Goal: Communication & Community: Answer question/provide support

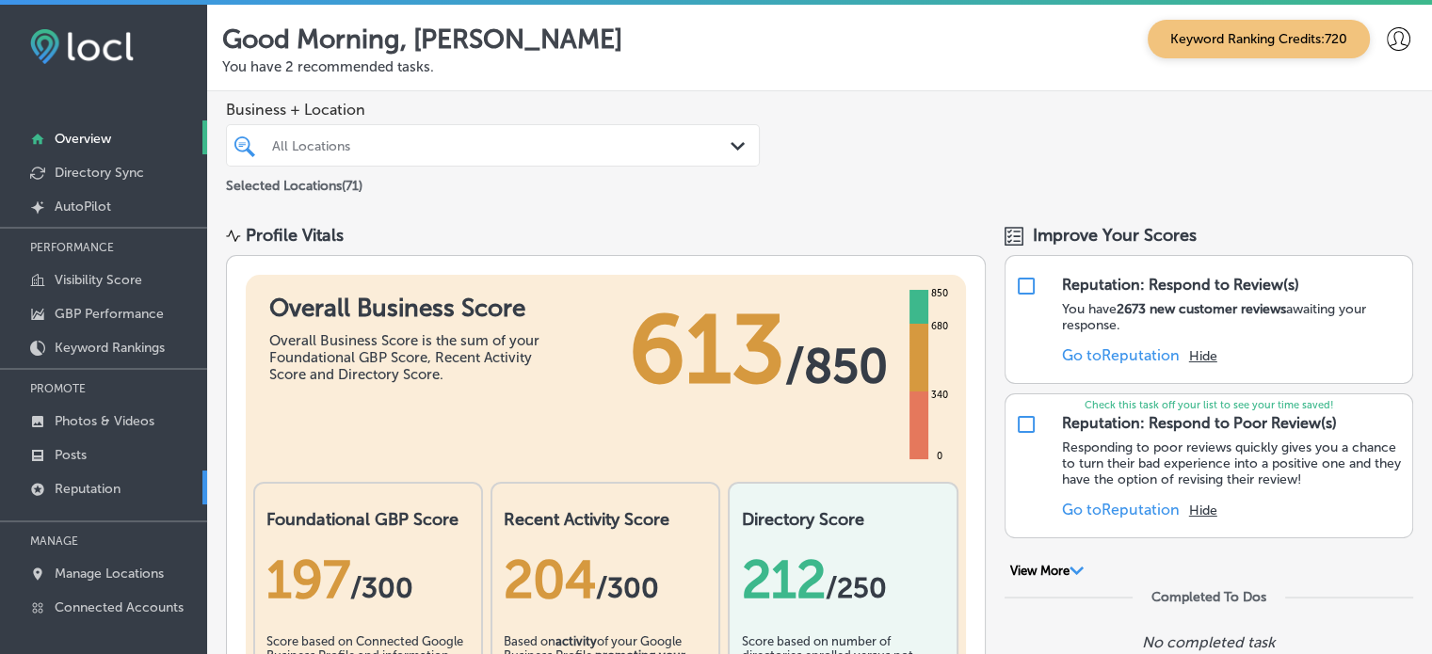
click at [108, 481] on p "Reputation" at bounding box center [88, 489] width 66 height 16
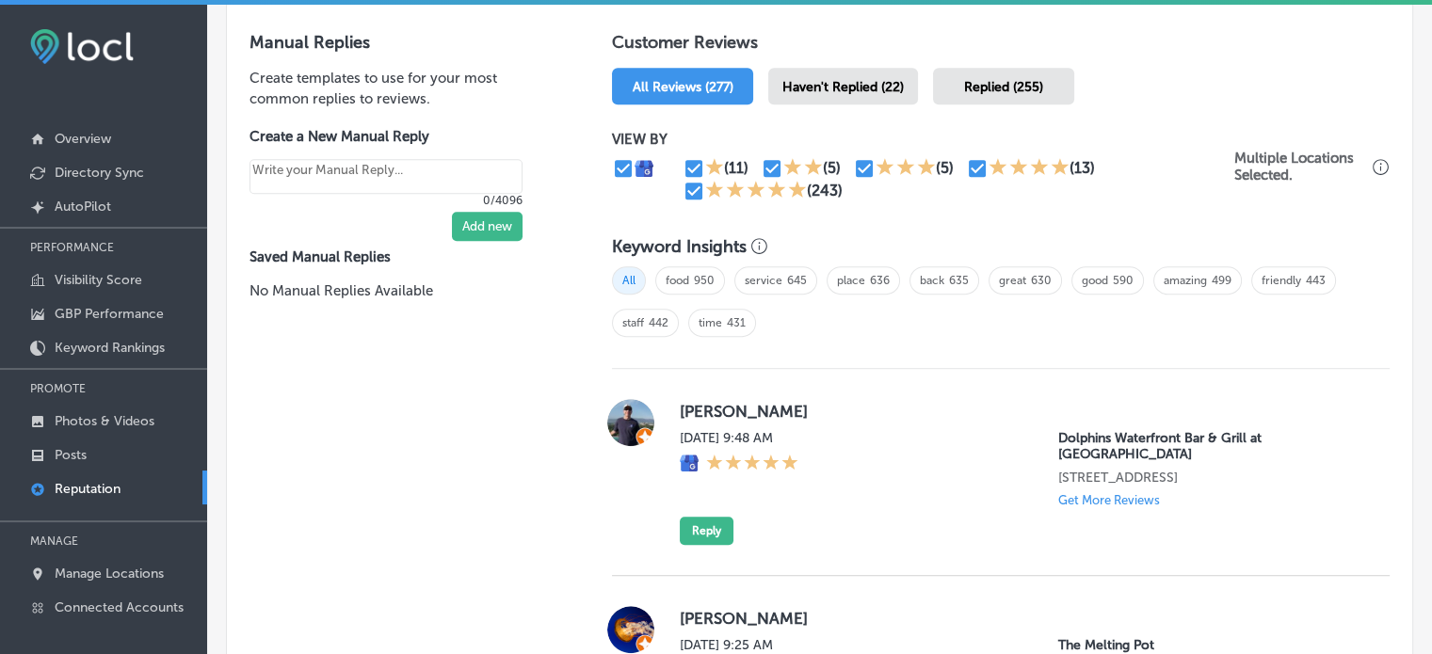
scroll to position [1099, 0]
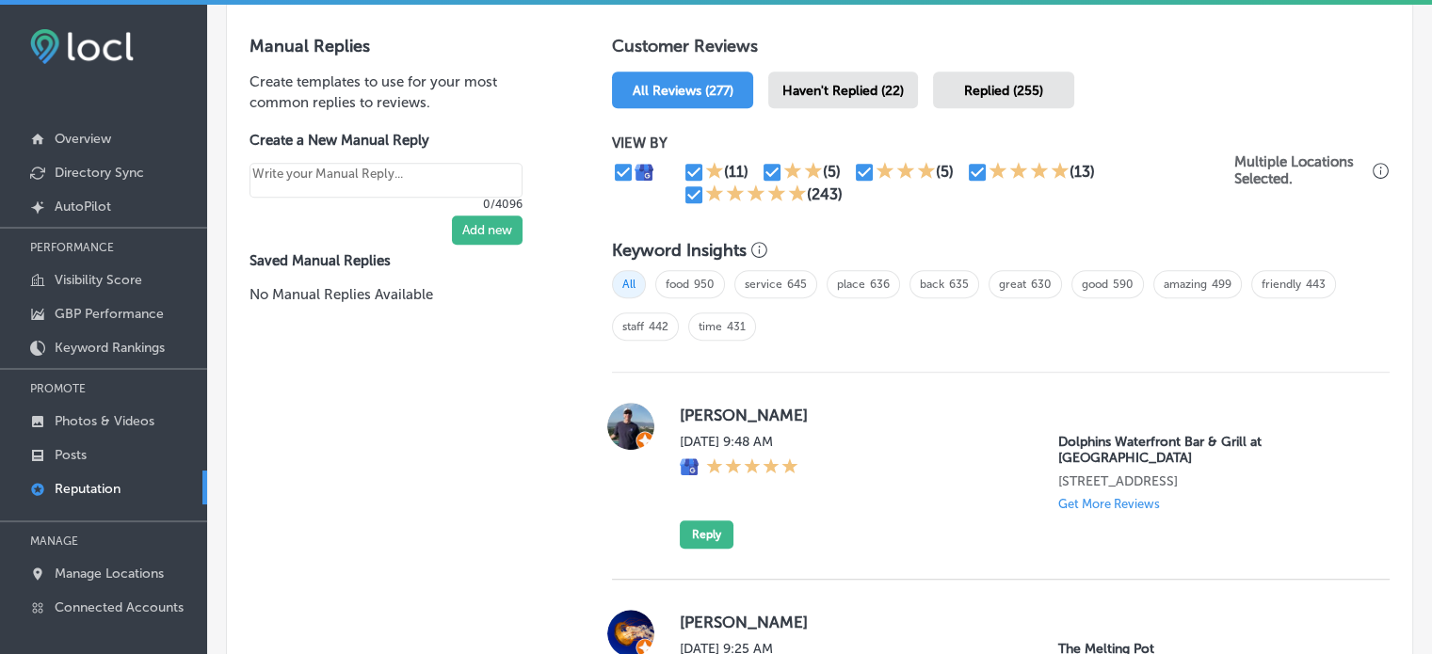
click at [838, 91] on span "Haven't Replied (22)" at bounding box center [842, 91] width 121 height 16
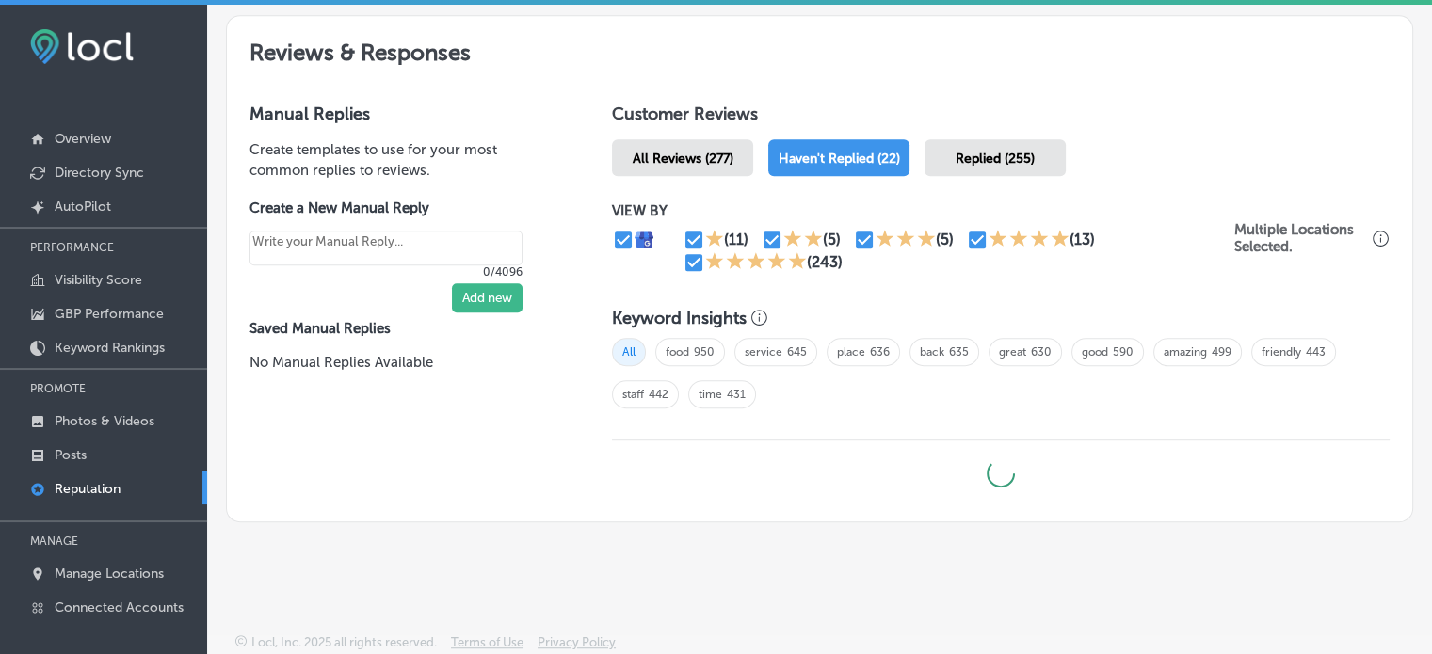
scroll to position [1028, 0]
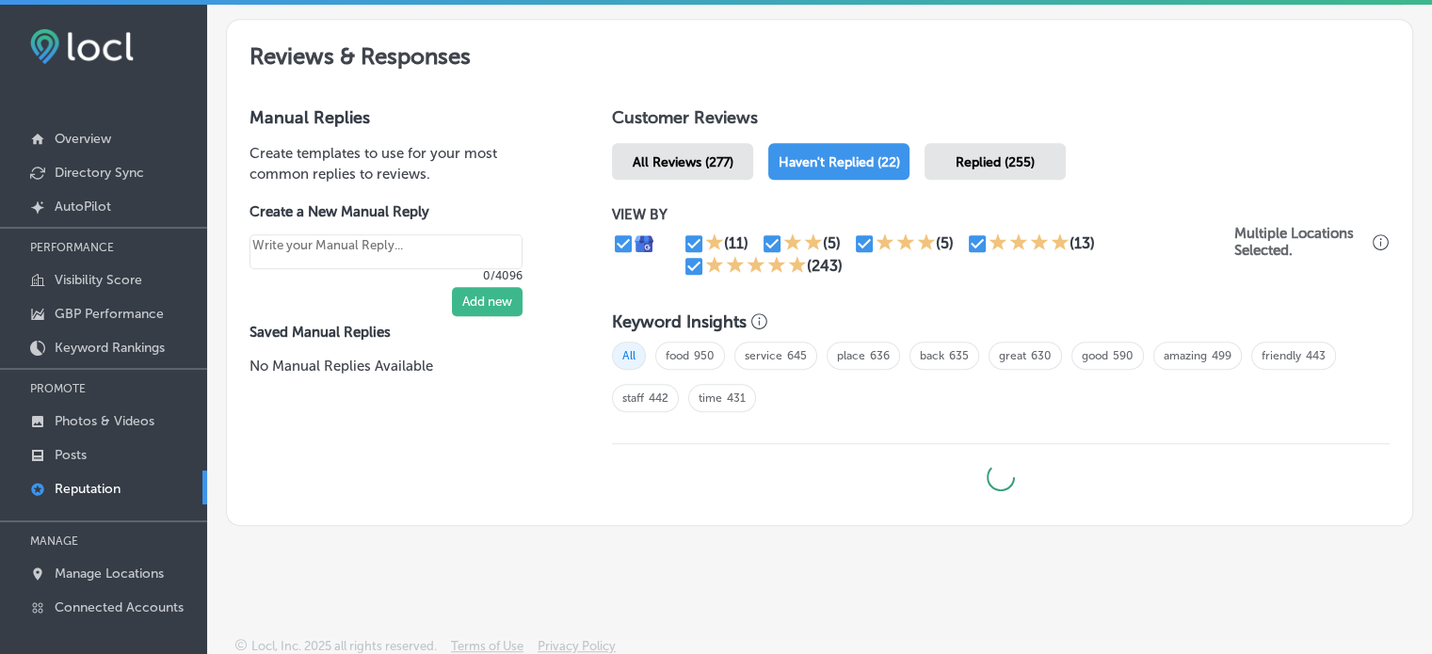
type textarea "x"
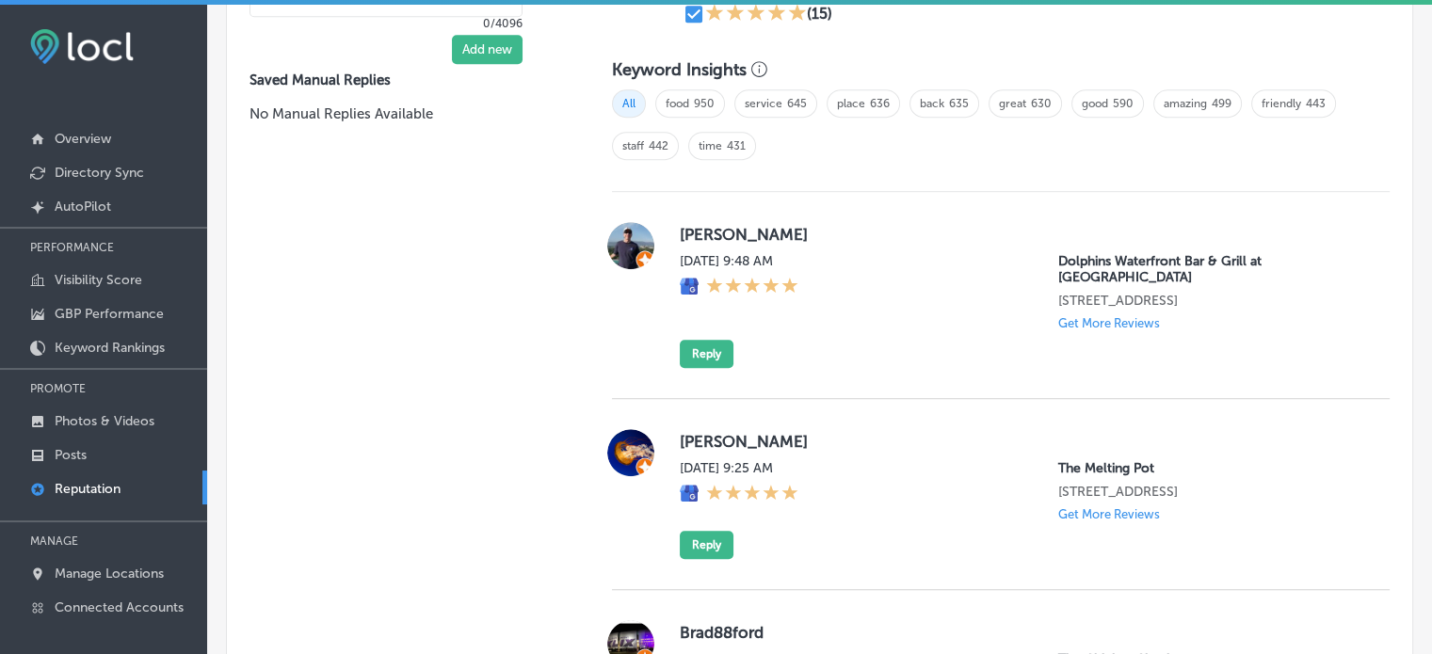
scroll to position [1286, 0]
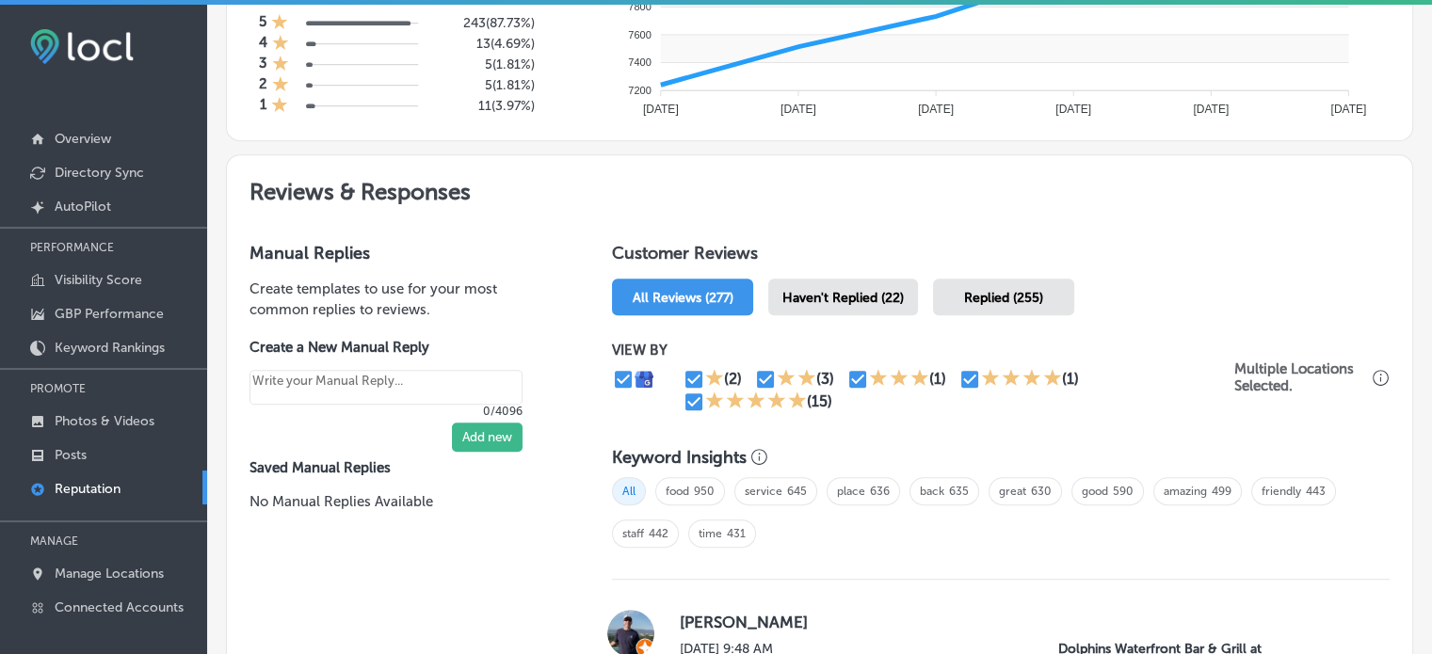
scroll to position [945, 0]
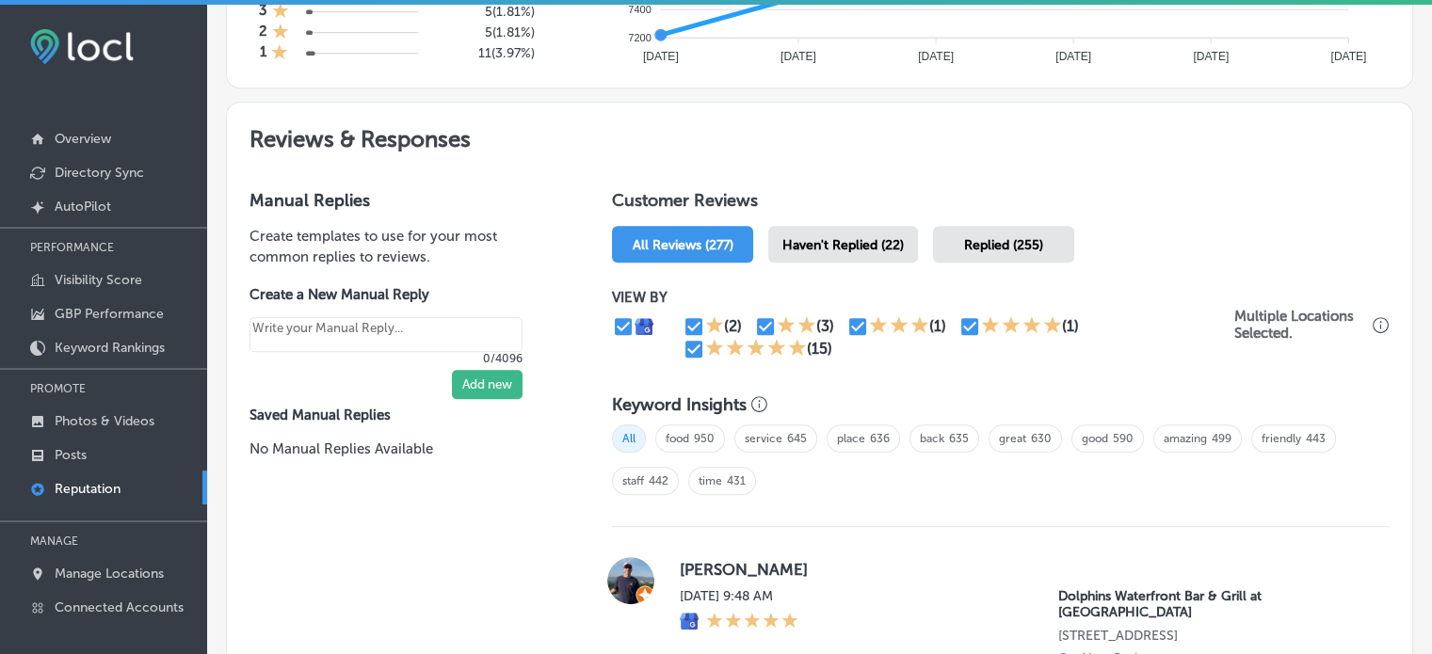
click at [832, 248] on span "Haven't Replied (22)" at bounding box center [842, 245] width 121 height 16
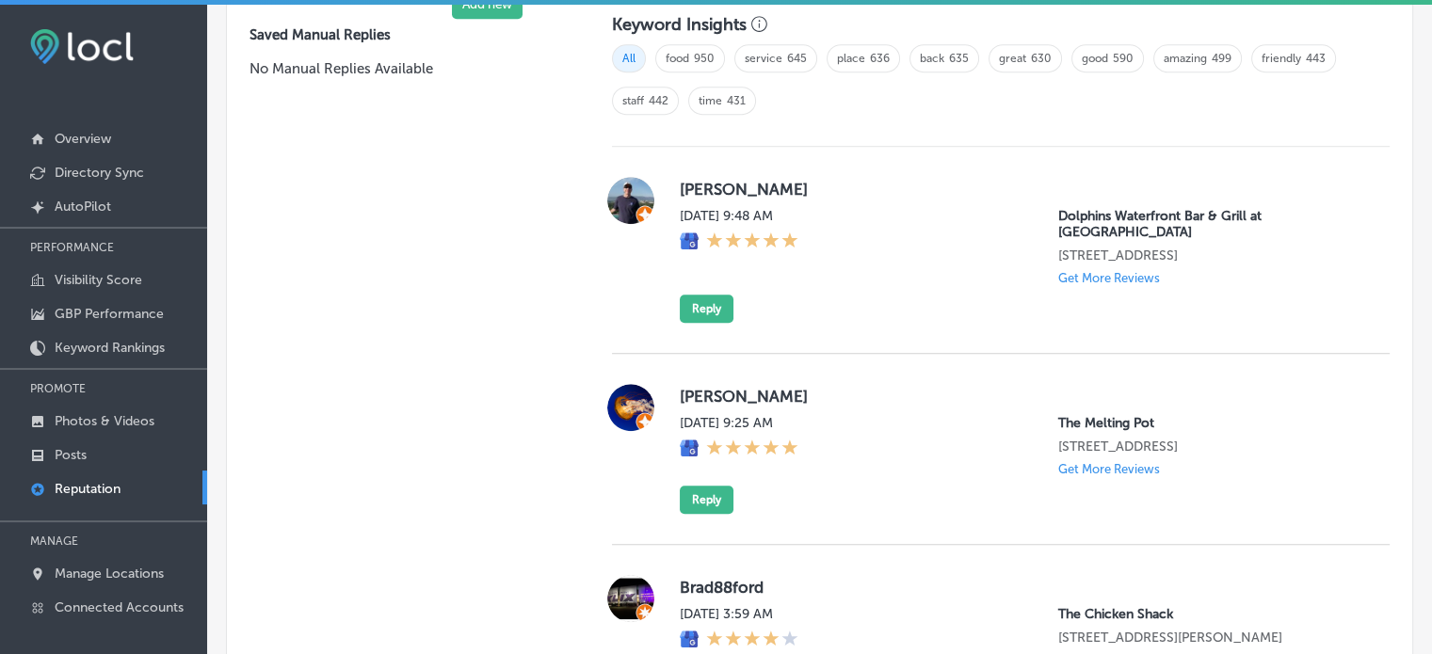
scroll to position [1320, 0]
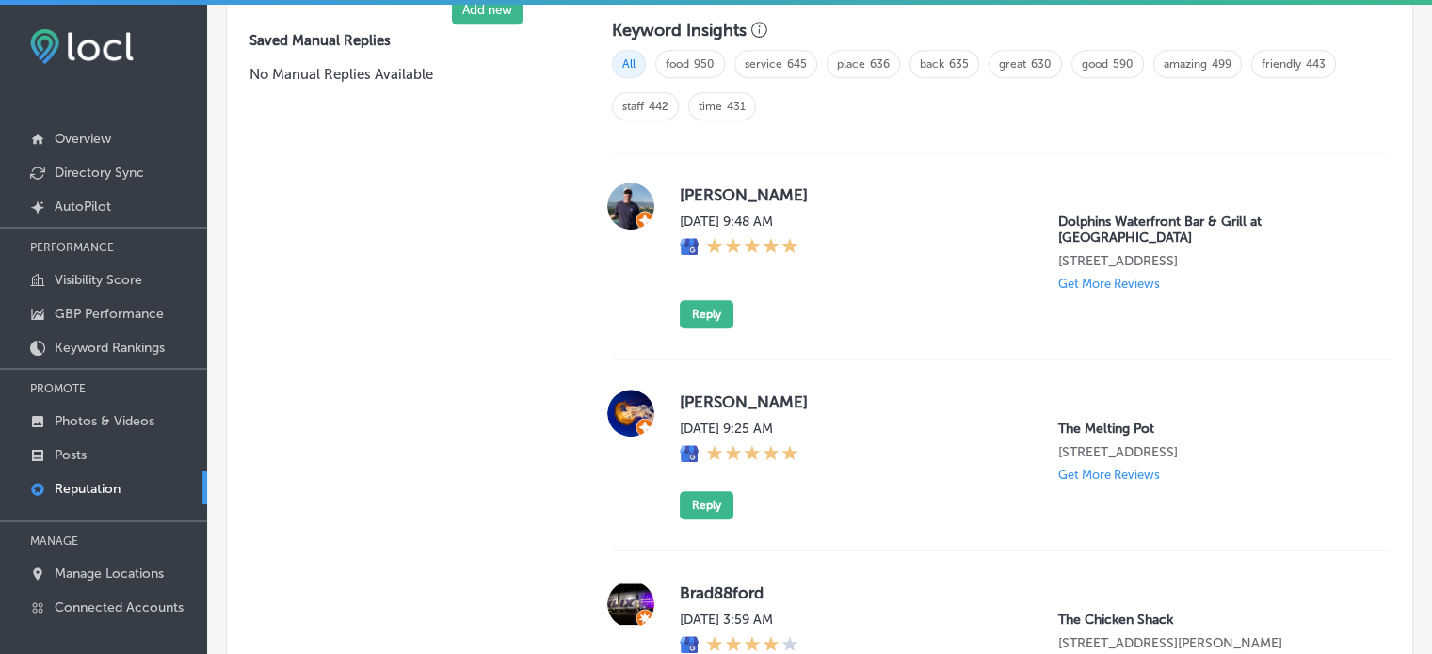
click at [719, 311] on div "Tracy Gill Mon, Aug 11, 2025 9:48 AM Dolphins Waterfront Bar & Grill at Cape Cr…" at bounding box center [1001, 255] width 778 height 207
click at [719, 300] on button "Reply" at bounding box center [707, 314] width 54 height 28
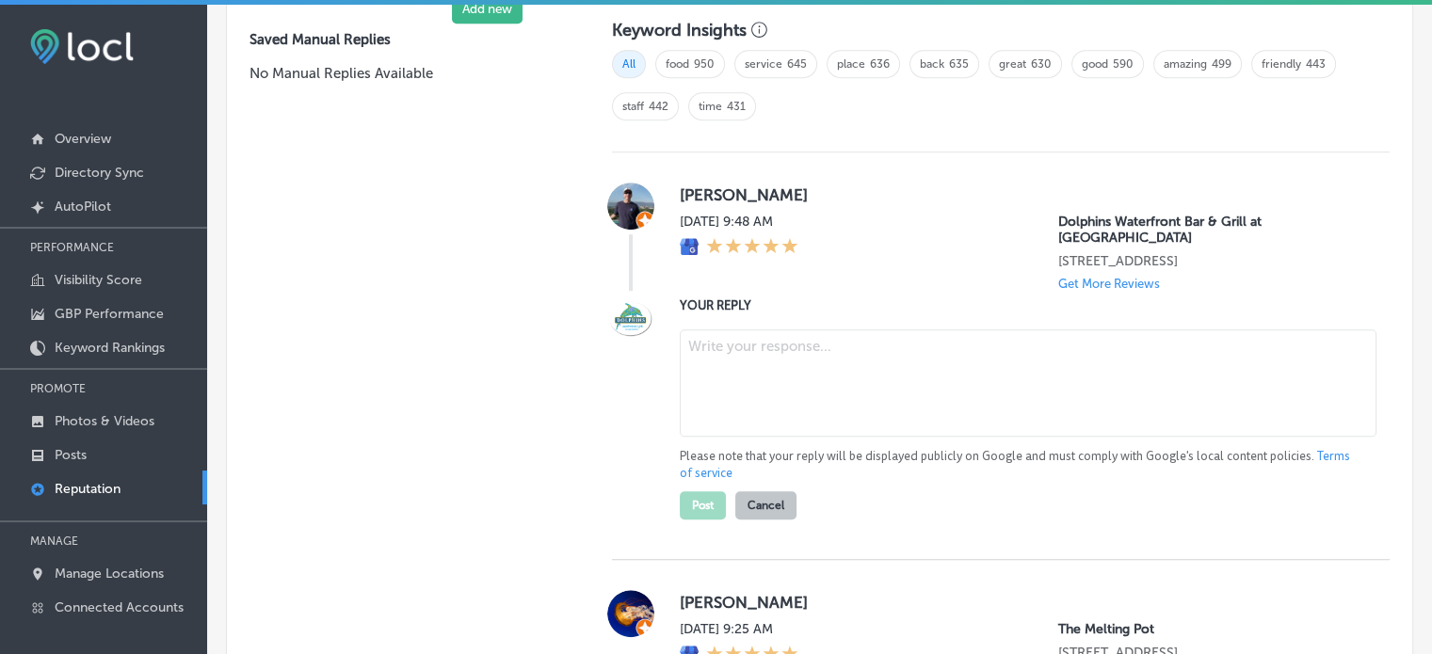
scroll to position [1318, 0]
type textarea "x"
click at [735, 343] on textarea at bounding box center [1028, 384] width 697 height 107
paste textarea "Thank you for the 5-star review, Tracy! We’re so happy to hear you had a great …"
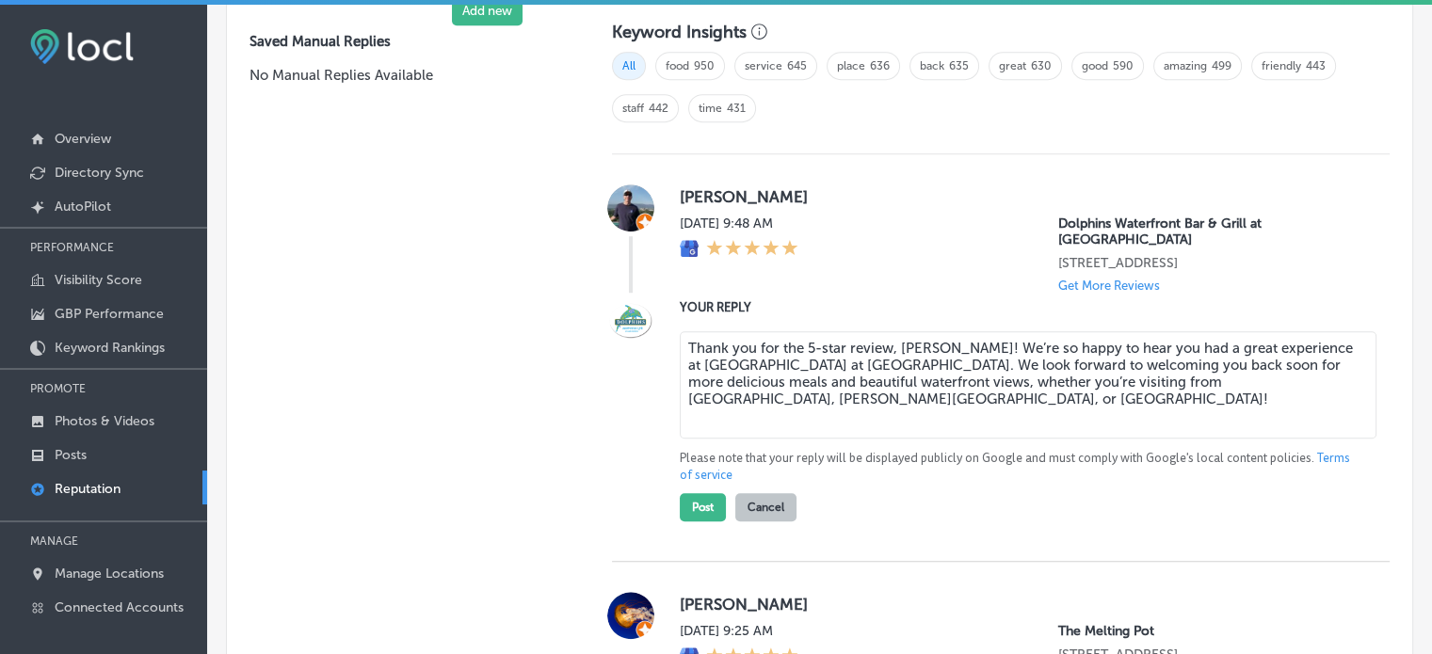
type textarea "Thank you for the 5-star review, Tracy! We’re so happy to hear you had a great …"
type textarea "x"
click at [683, 331] on textarea "Thank you for the 5-star review, Tracy! We’re so happy to hear you had a great …" at bounding box center [1028, 384] width 697 height 107
click at [939, 389] on textarea "Thank you for the 5-star review, Tracy! We’re so happy to hear you had a great …" at bounding box center [1028, 384] width 697 height 107
type textarea "Thank you for the 5-star review, Tracy! We’re so happy to hear you had a great …"
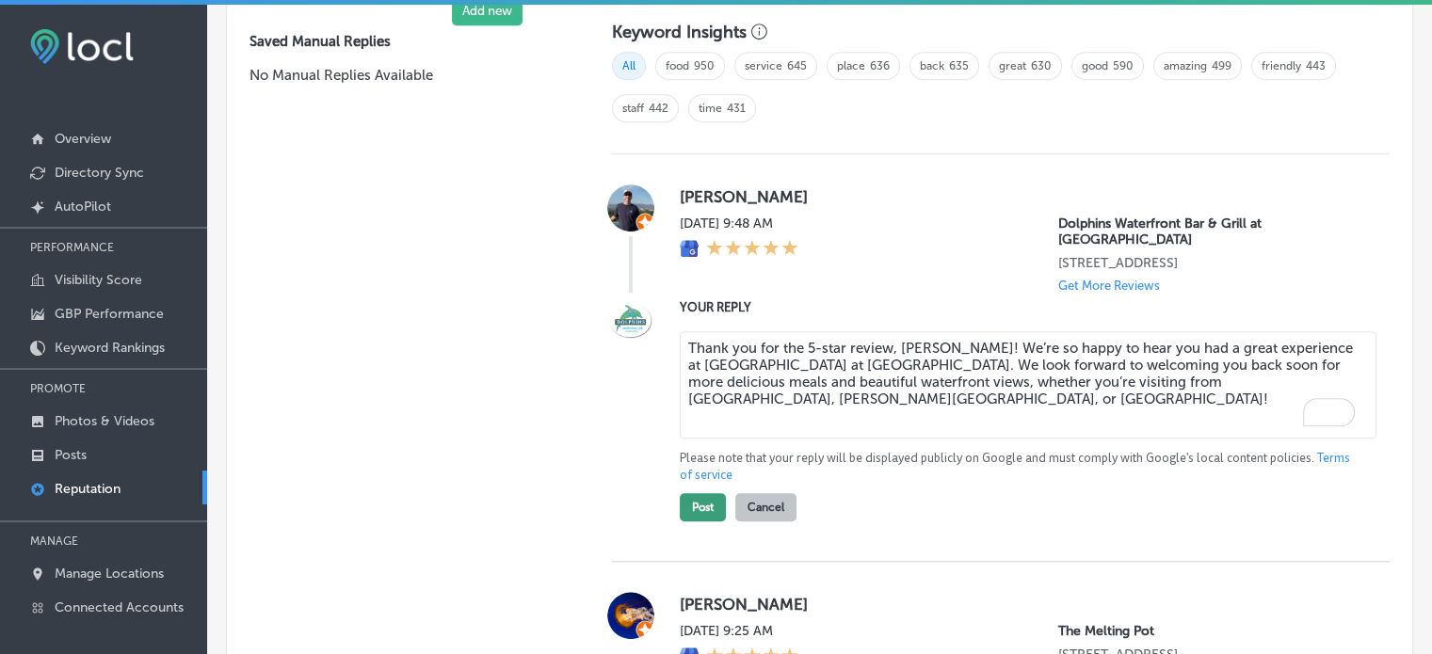
click at [698, 493] on button "Post" at bounding box center [703, 507] width 46 height 28
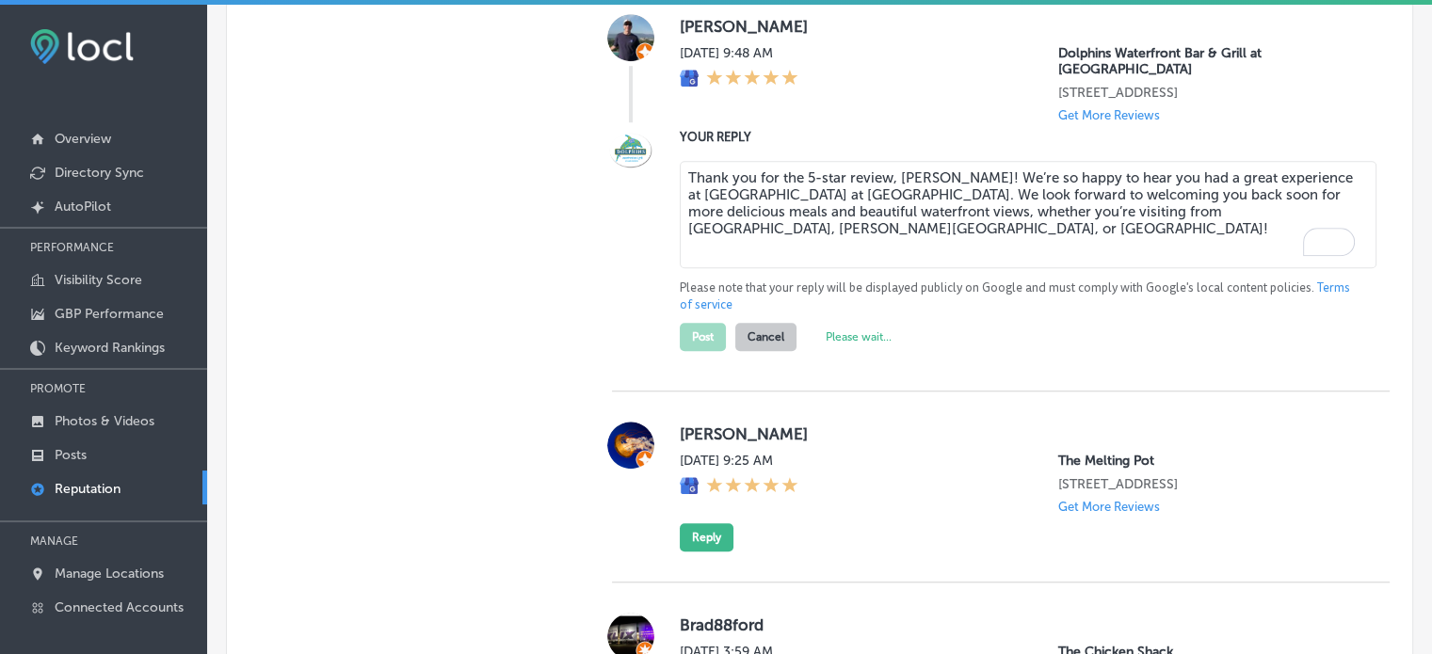
scroll to position [1510, 0]
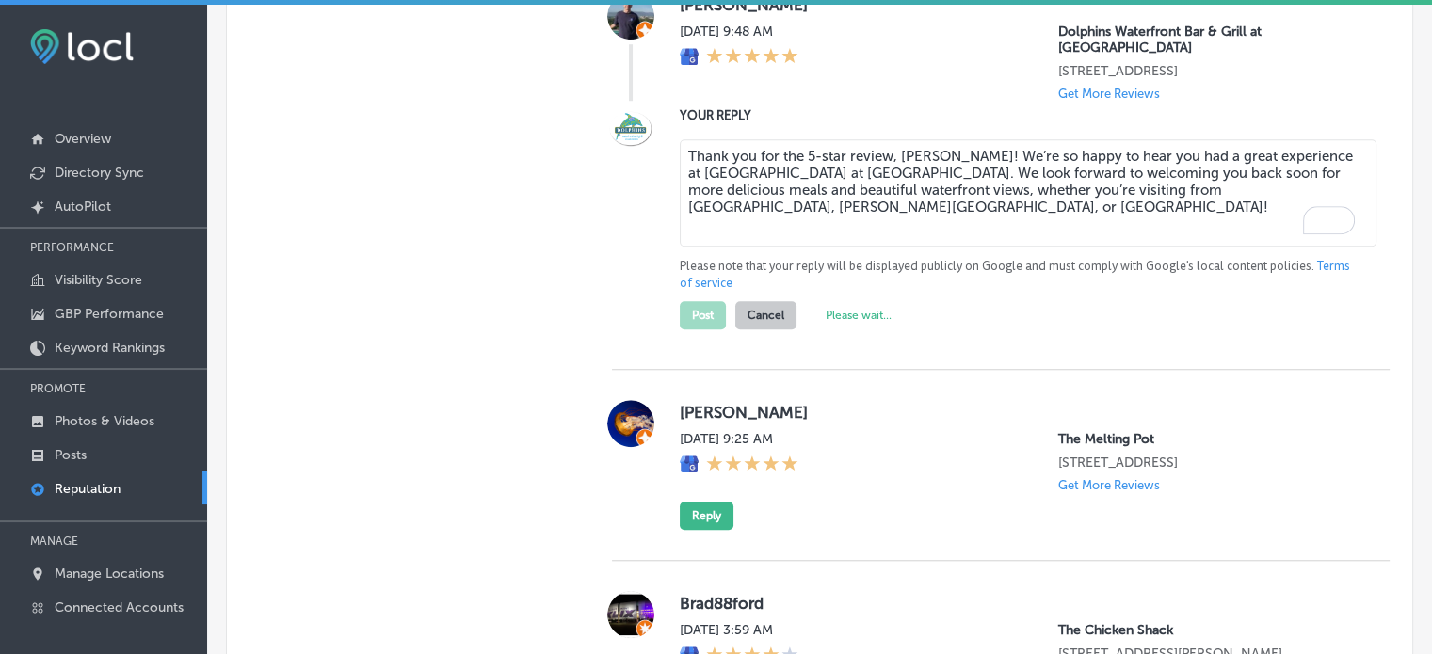
type textarea "x"
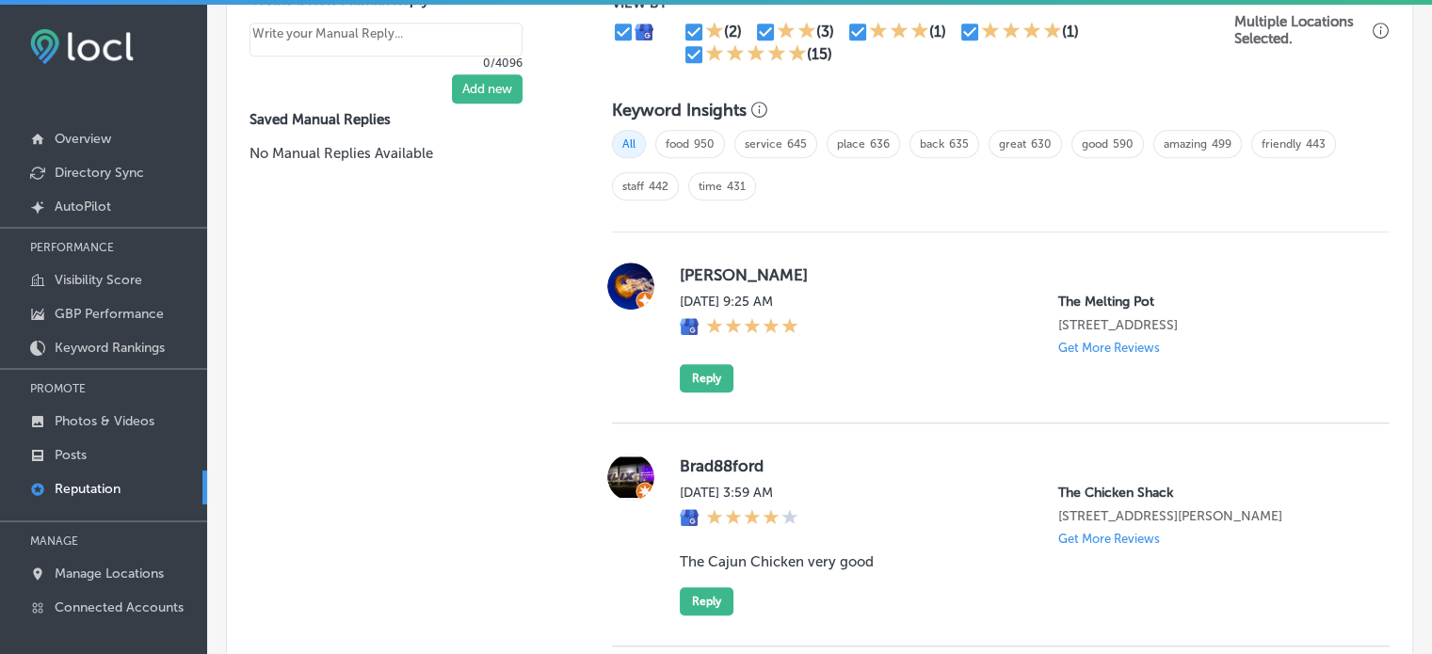
scroll to position [1239, 0]
click at [713, 393] on button "Reply" at bounding box center [707, 379] width 54 height 28
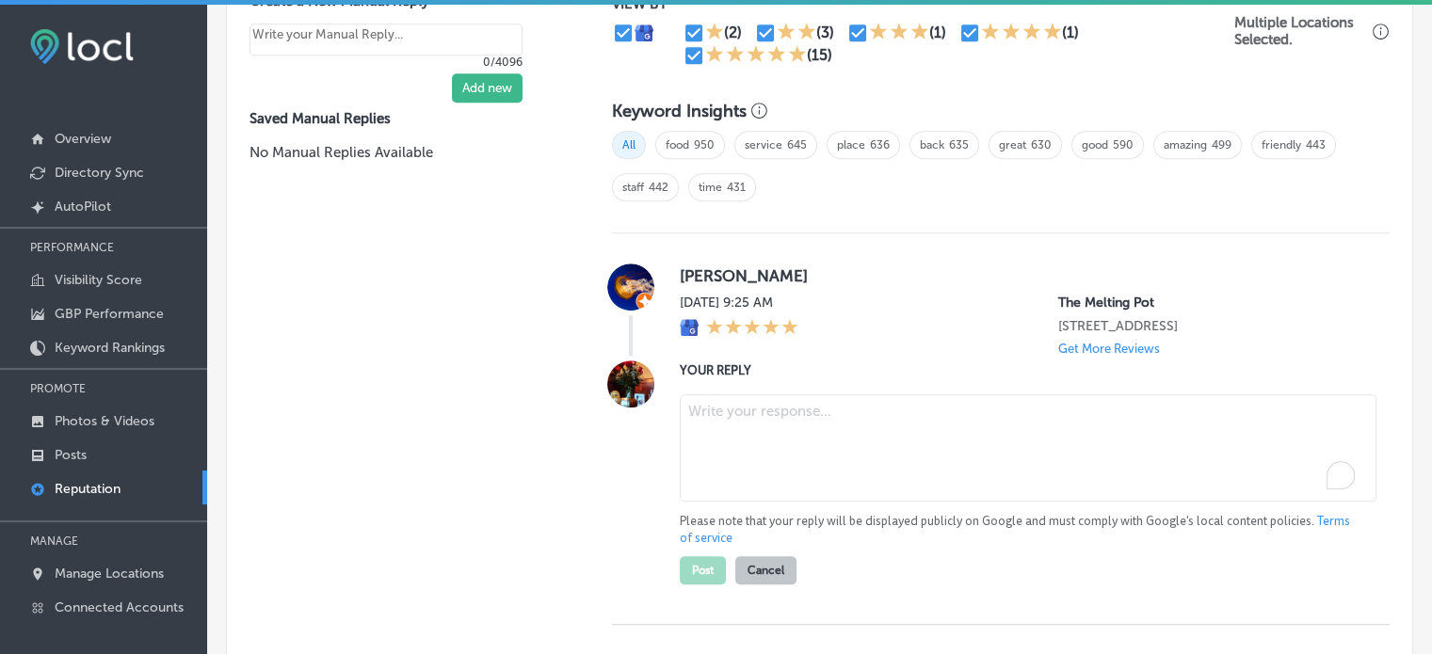
click at [732, 418] on textarea "To enrich screen reader interactions, please activate Accessibility in Grammarl…" at bounding box center [1028, 447] width 697 height 107
paste textarea "Thank you for the 5-star review, Andrew! We’re thrilled to hear you enjoyed you…"
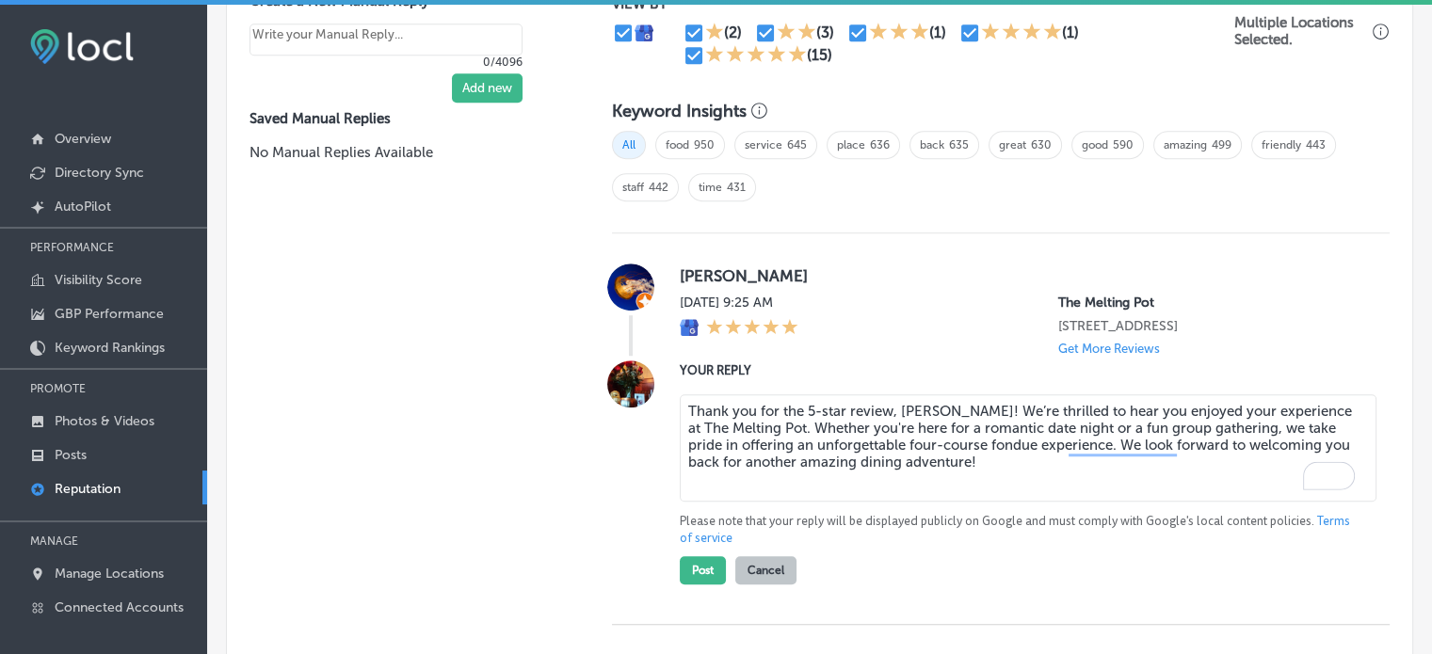
click at [927, 477] on textarea "Thank you for the 5-star review, Andrew! We’re thrilled to hear you enjoyed you…" at bounding box center [1028, 447] width 697 height 107
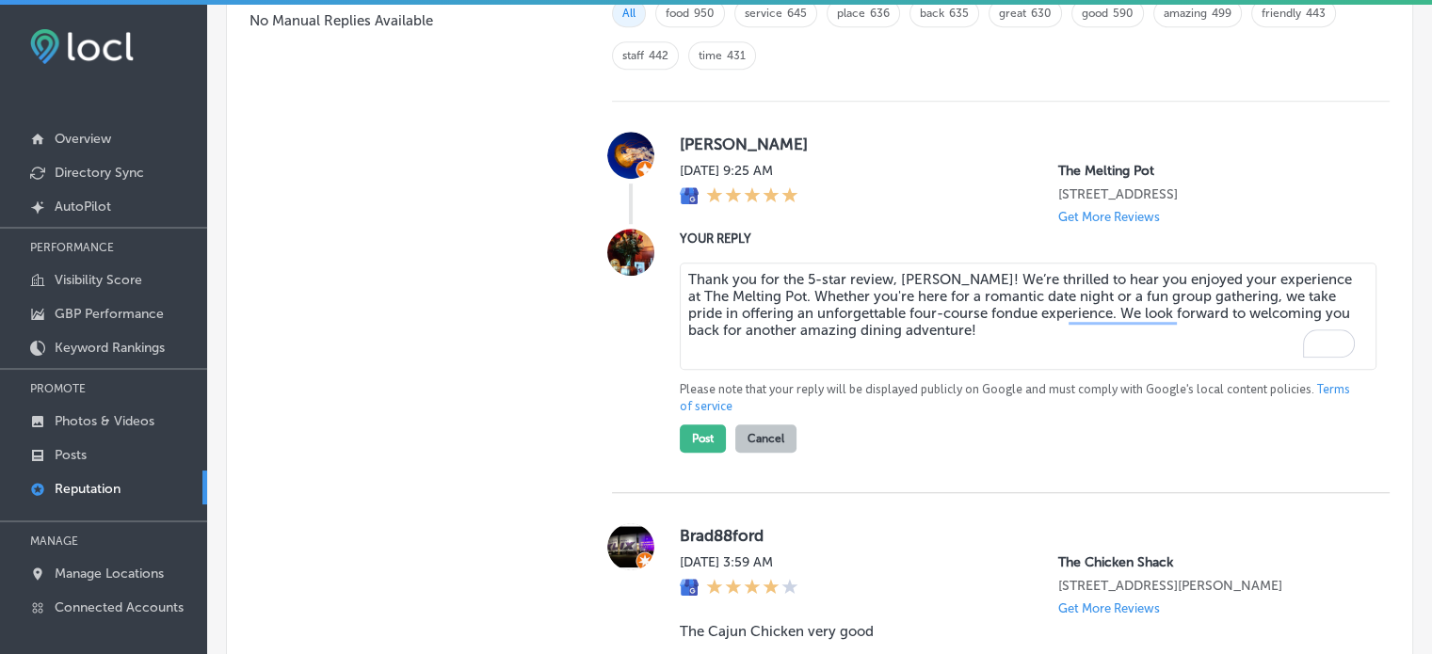
scroll to position [1372, 0]
type textarea "Thank you for the 5-star review, Andrew! We’re thrilled to hear you enjoyed you…"
click at [698, 448] on button "Post" at bounding box center [703, 438] width 46 height 28
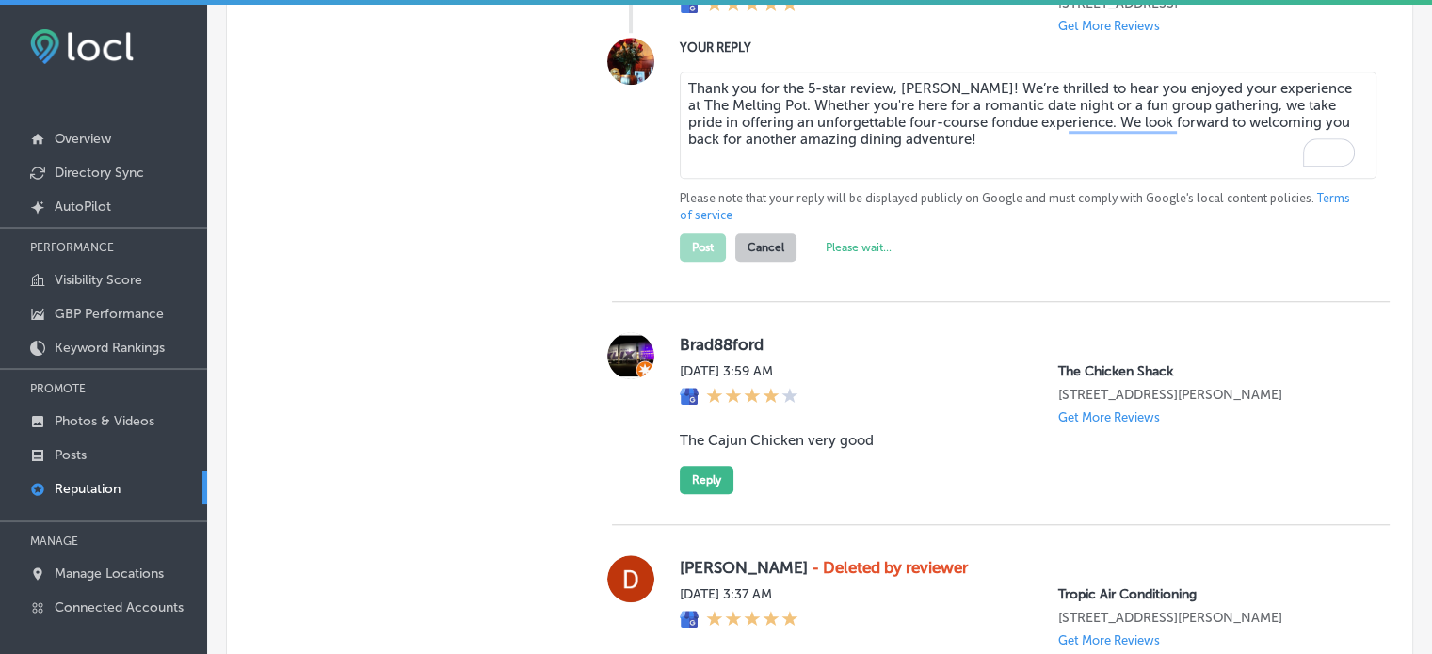
scroll to position [1570, 0]
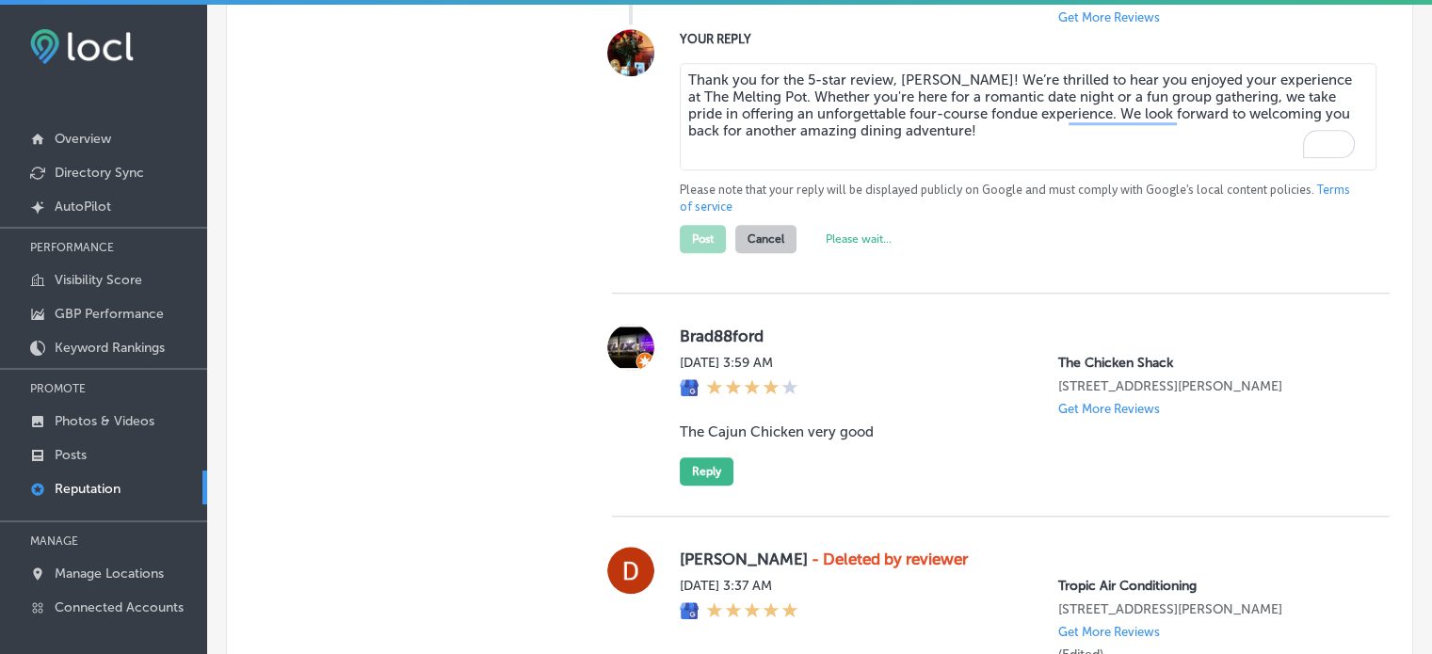
type textarea "x"
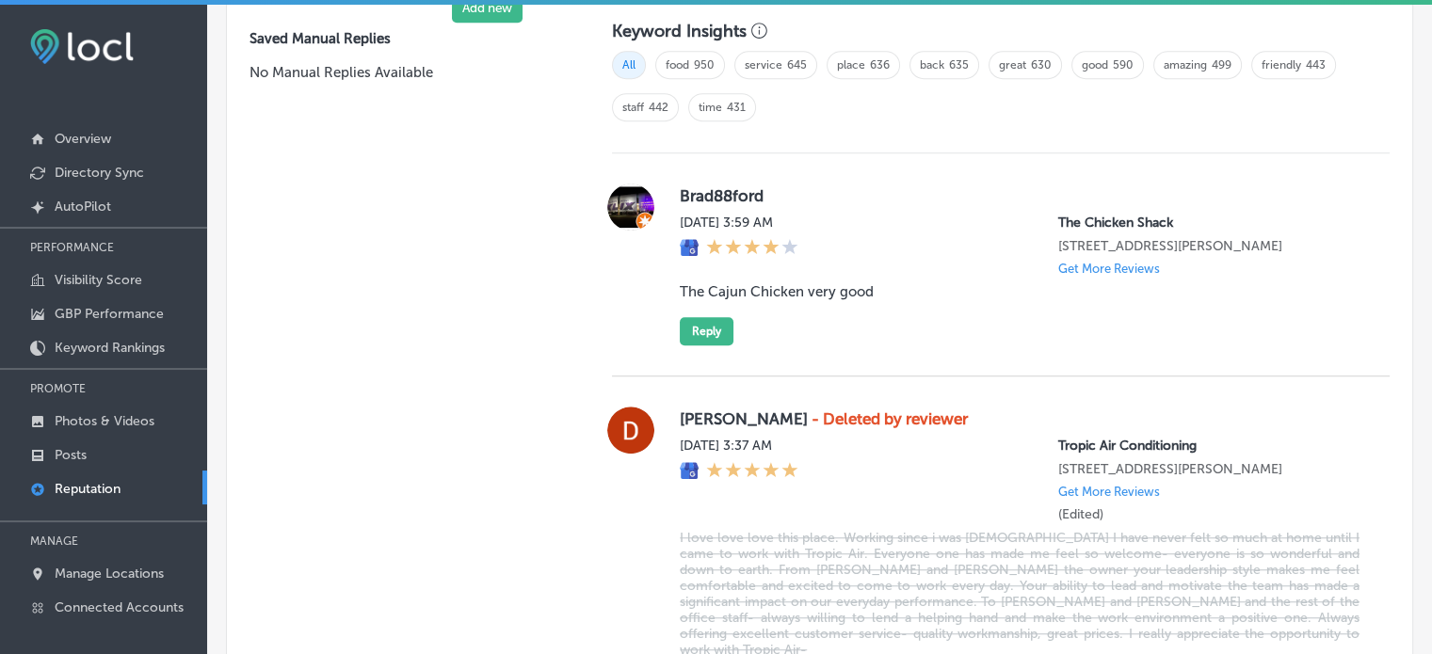
scroll to position [1309, 0]
